Goal: Check status: Check status

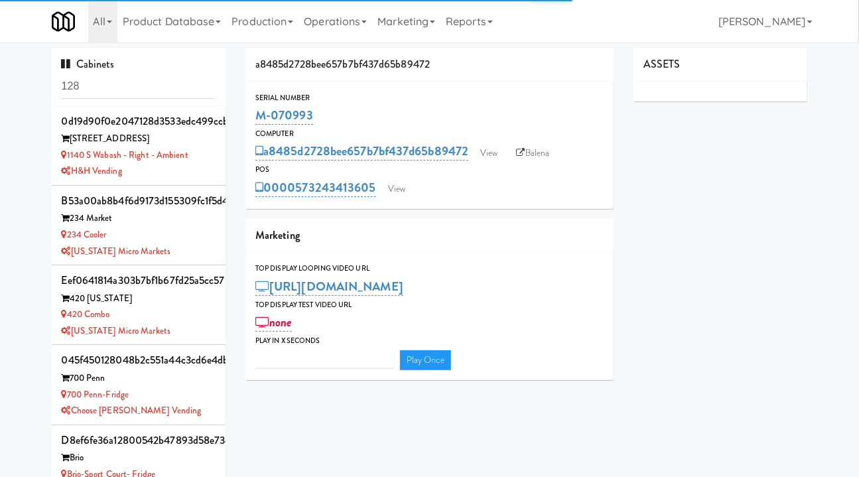
type input "3"
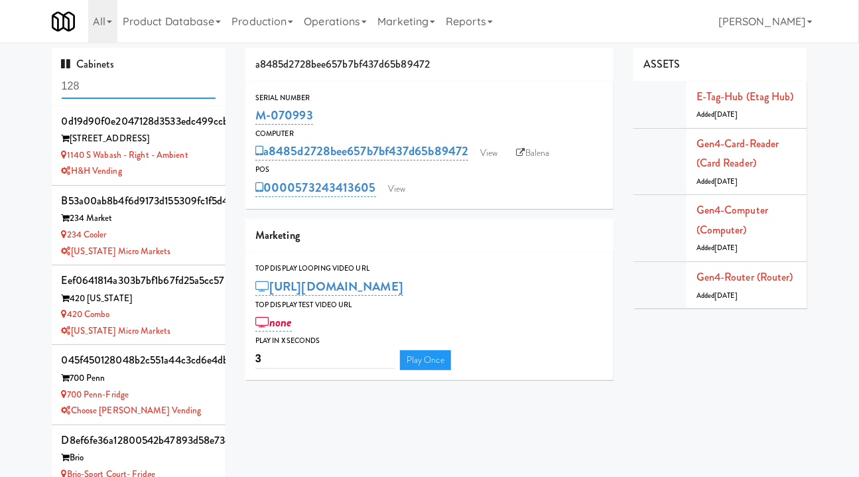
scroll to position [879, 0]
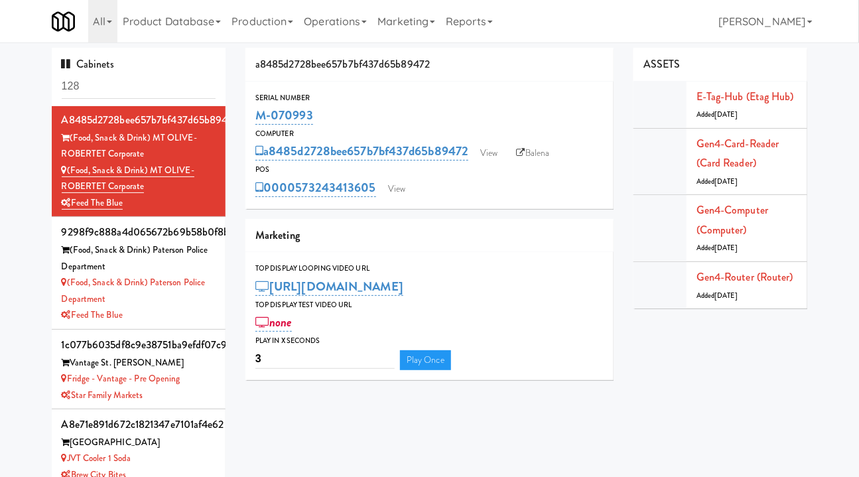
drag, startPoint x: 375, startPoint y: 199, endPoint x: 298, endPoint y: 198, distance: 76.9
click at [298, 198] on div "Serial Number M-070993 Computer a8485d2728bee657b7bf437d65b89472 View Balena PO…" at bounding box center [429, 145] width 368 height 127
copy link "573243413605"
click at [395, 187] on link "View" at bounding box center [396, 189] width 31 height 20
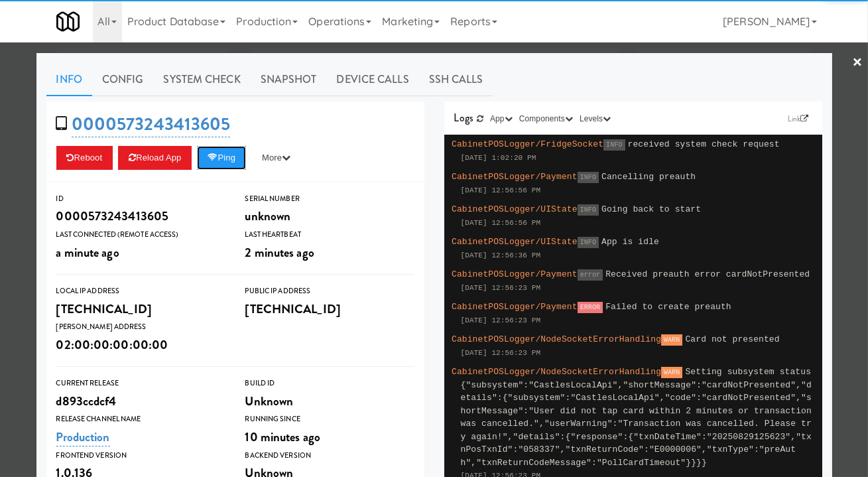
click at [246, 159] on button "Ping" at bounding box center [221, 158] width 49 height 24
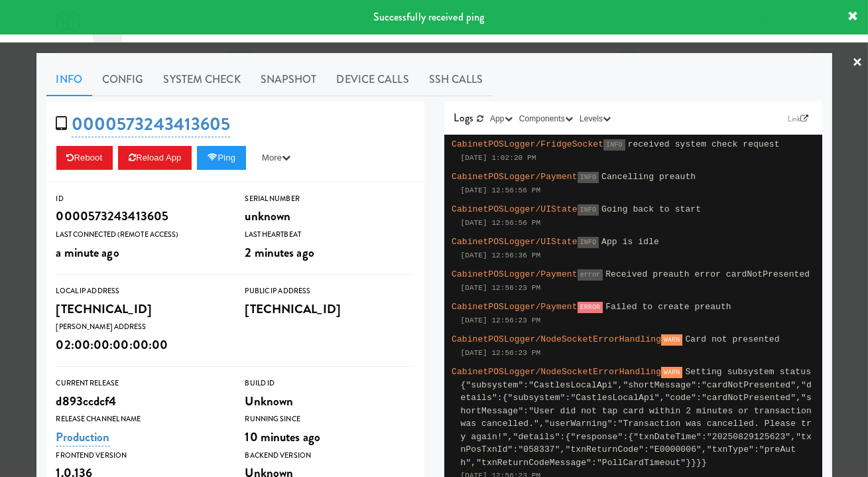
click at [234, 42] on div at bounding box center [434, 238] width 868 height 477
